Goal: Navigation & Orientation: Find specific page/section

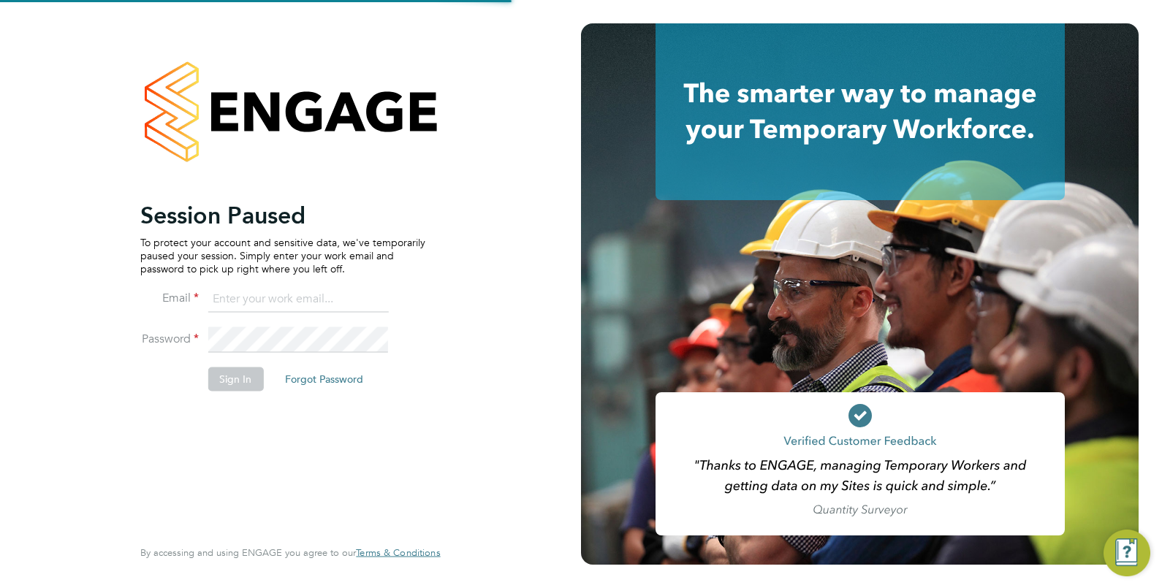
type input "[EMAIL_ADDRESS][DOMAIN_NAME]"
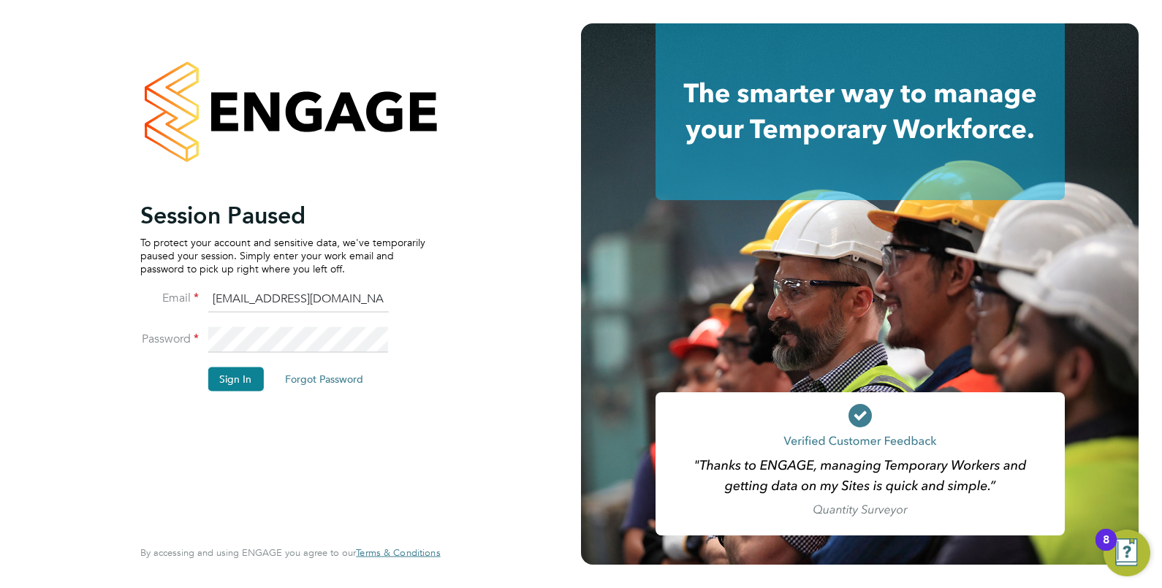
click at [431, 337] on div "Session Paused To protect your account and sensitive data, we've temporarily pa…" at bounding box center [290, 291] width 300 height 536
click at [230, 380] on button "Sign In" at bounding box center [236, 379] width 56 height 23
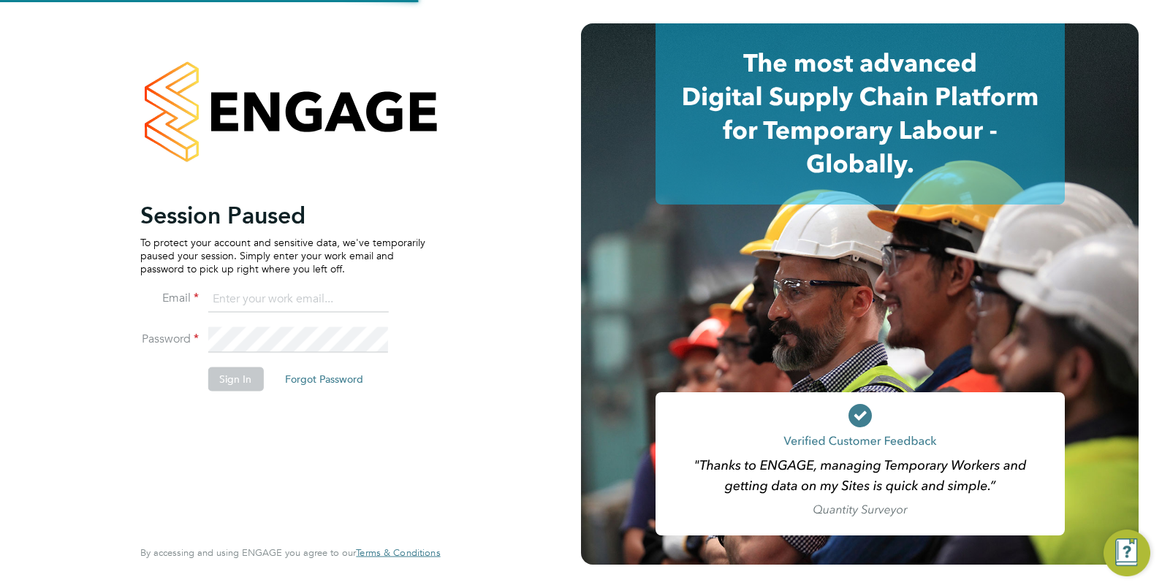
type input "[EMAIL_ADDRESS][DOMAIN_NAME]"
